Goal: Transaction & Acquisition: Download file/media

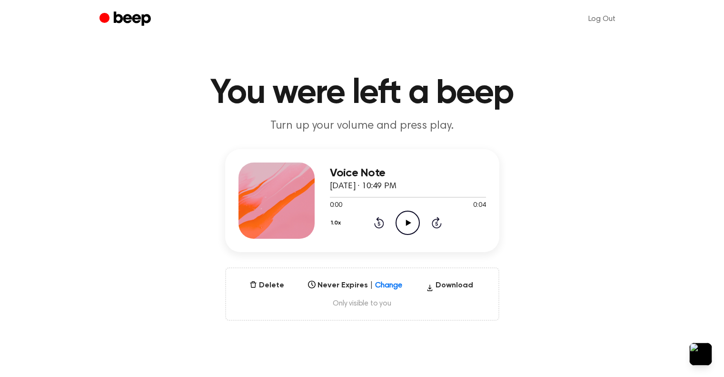
click at [410, 220] on icon "Play Audio" at bounding box center [408, 222] width 24 height 24
click at [408, 224] on icon at bounding box center [408, 223] width 5 height 6
click at [409, 217] on icon "Play Audio" at bounding box center [408, 222] width 24 height 24
click at [445, 284] on button "Download" at bounding box center [449, 287] width 55 height 15
